Goal: Transaction & Acquisition: Book appointment/travel/reservation

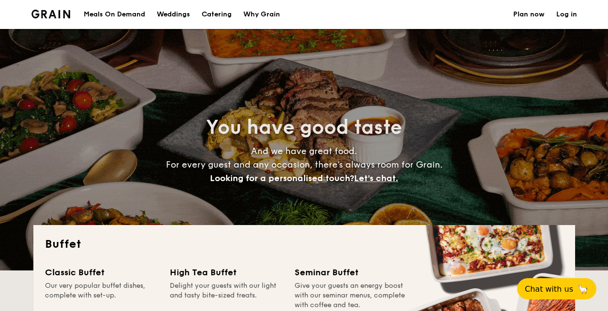
select select
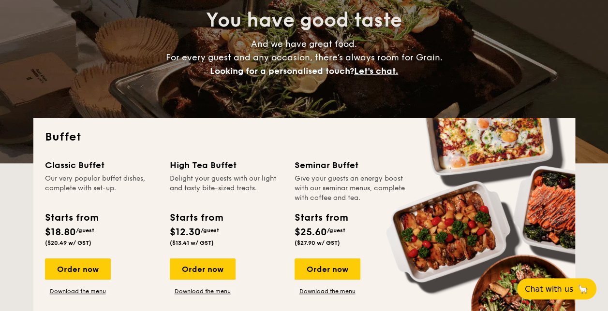
scroll to position [113, 0]
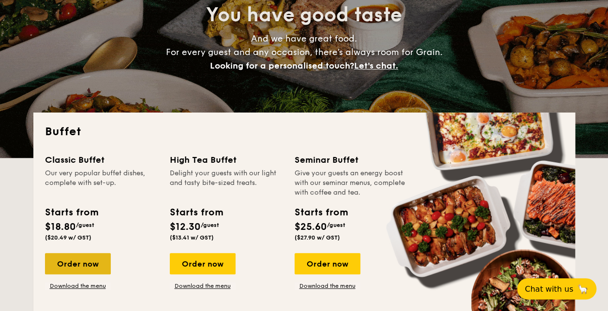
click at [96, 263] on div "Order now" at bounding box center [78, 263] width 66 height 21
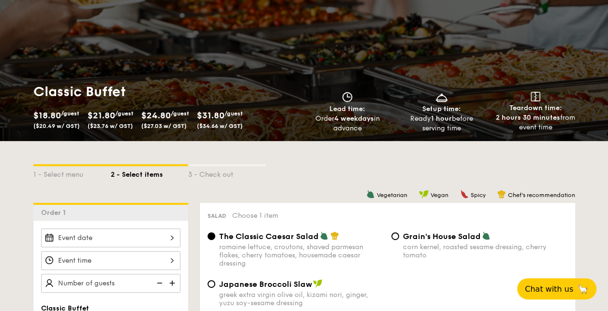
scroll to position [64, 0]
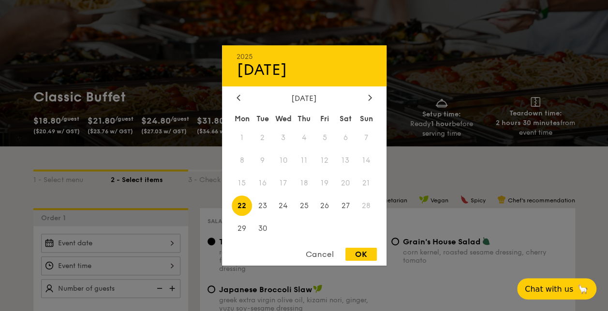
click at [123, 238] on div "2025 Sep [DATE] Tue Wed Thu Fri Sat Sun 1 2 3 4 5 6 7 8 9 10 11 12 13 14 15 16 …" at bounding box center [110, 243] width 139 height 19
click at [326, 209] on span "26" at bounding box center [324, 205] width 21 height 21
click at [132, 187] on div at bounding box center [304, 155] width 608 height 311
